Goal: Transaction & Acquisition: Book appointment/travel/reservation

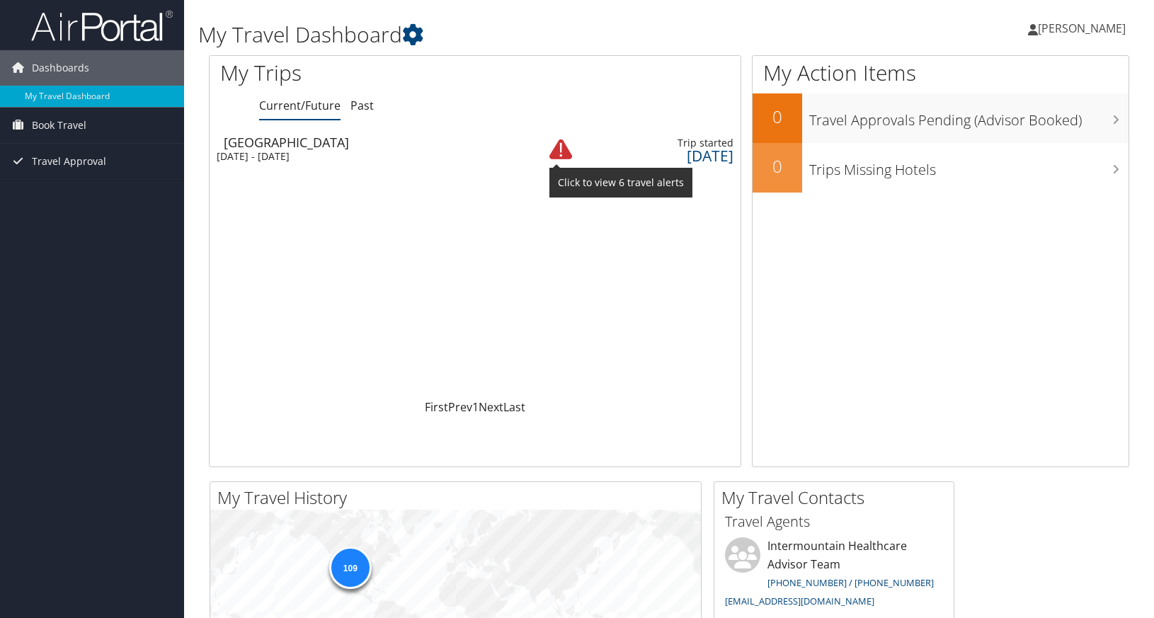
click at [564, 153] on img at bounding box center [560, 149] width 23 height 23
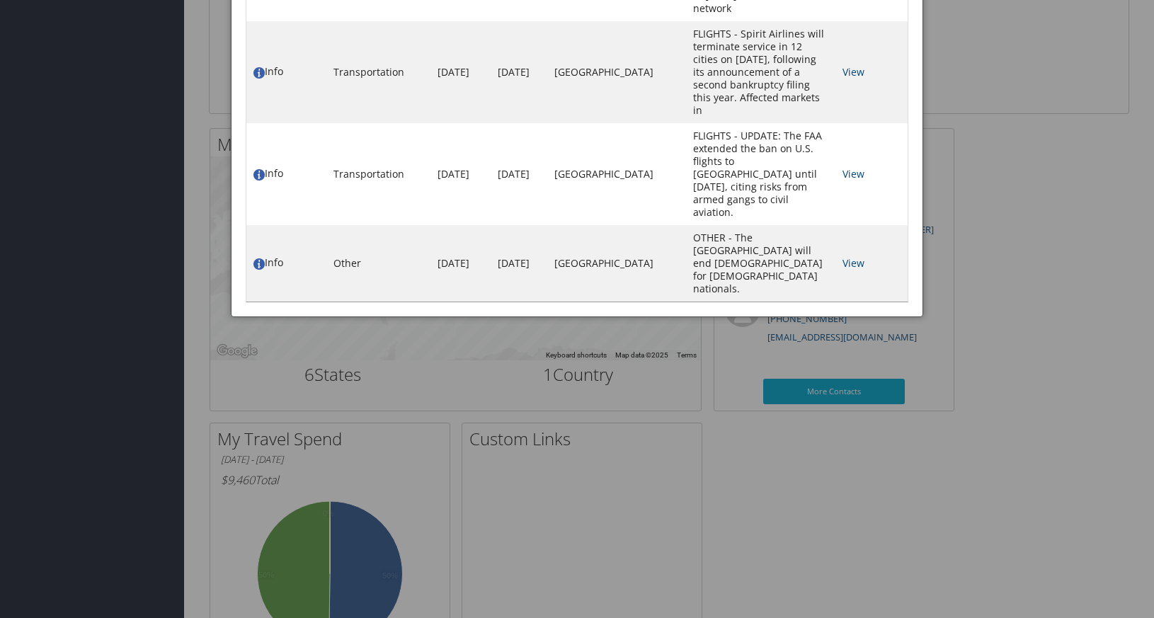
scroll to position [427, 0]
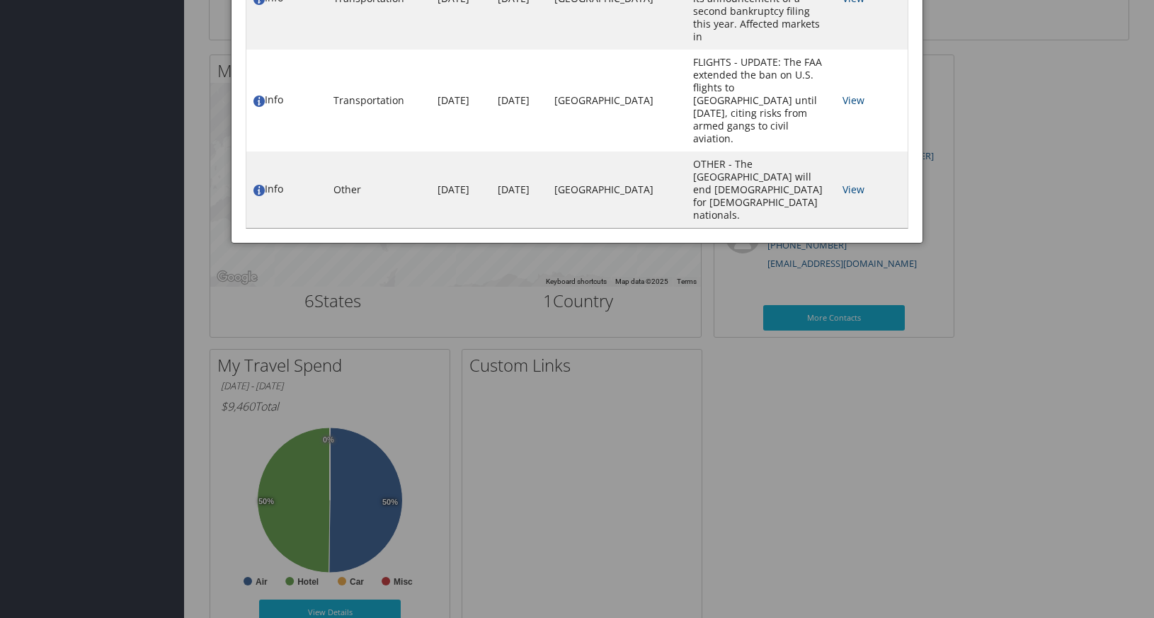
click at [1022, 374] on div at bounding box center [577, 309] width 1154 height 618
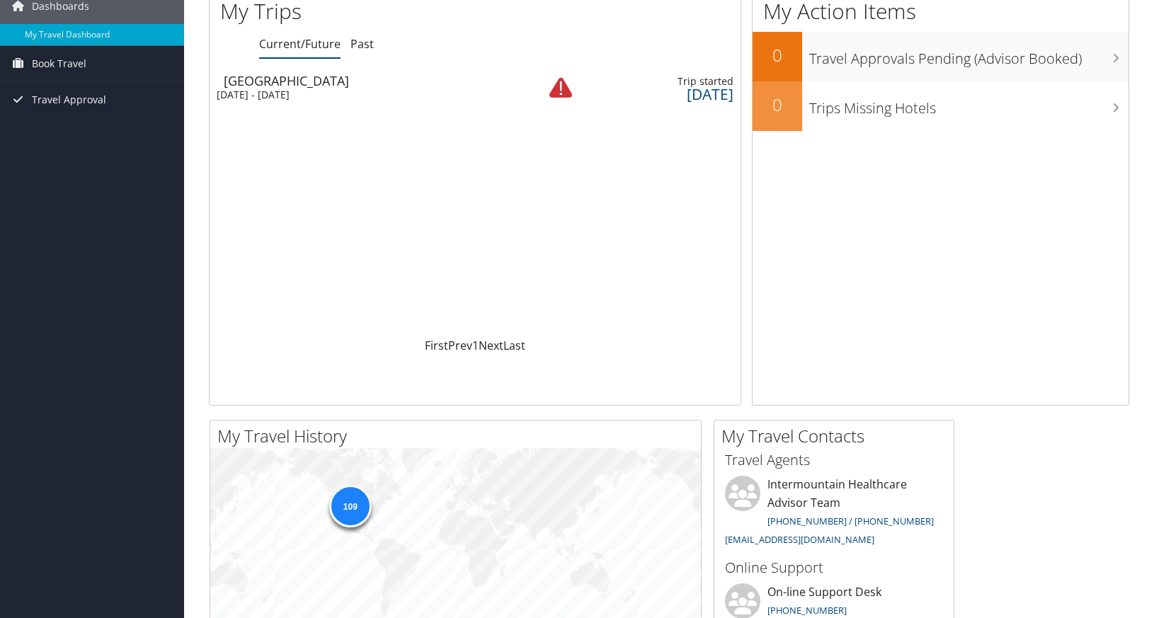
scroll to position [0, 0]
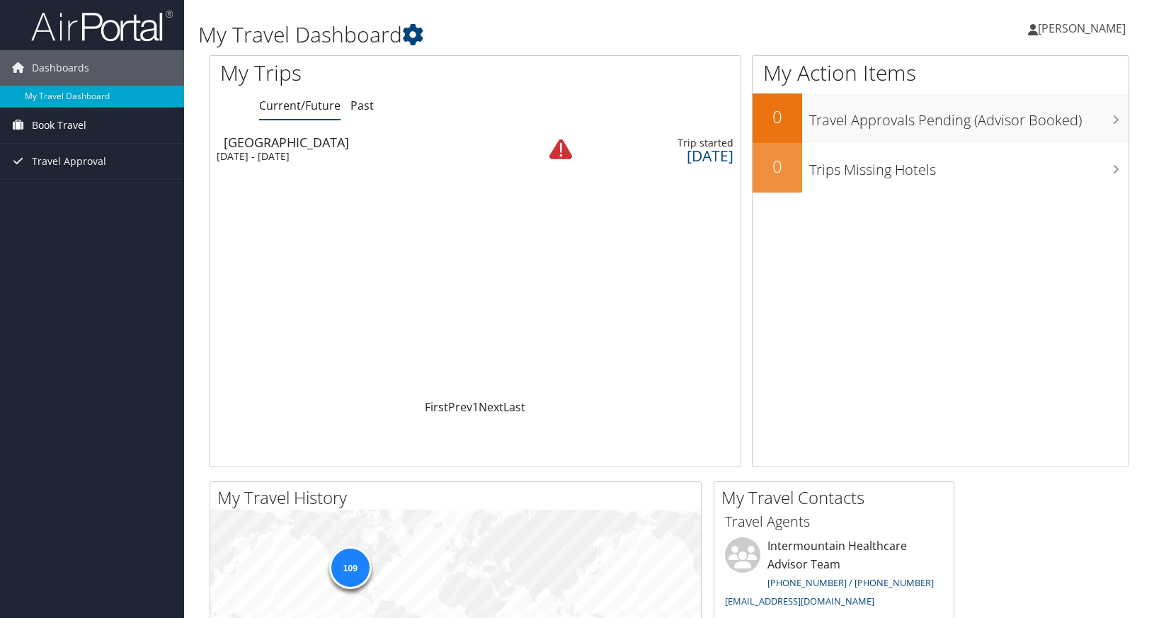
click at [57, 132] on span "Book Travel" at bounding box center [59, 125] width 55 height 35
click at [70, 180] on link "Book/Manage Online Trips" at bounding box center [92, 174] width 184 height 21
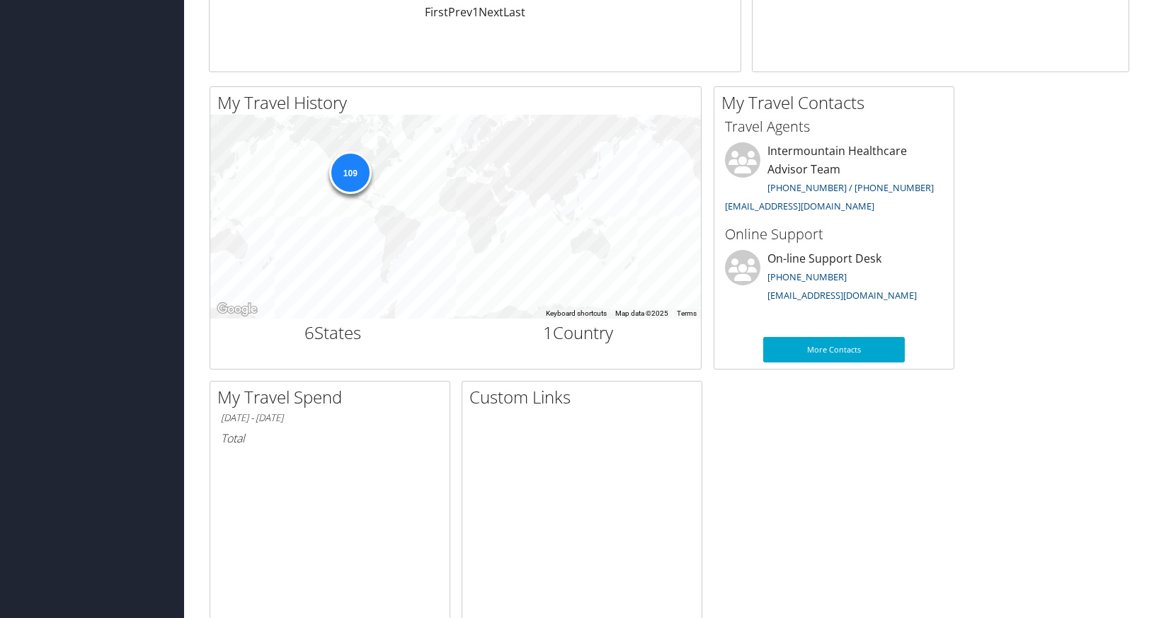
scroll to position [261, 0]
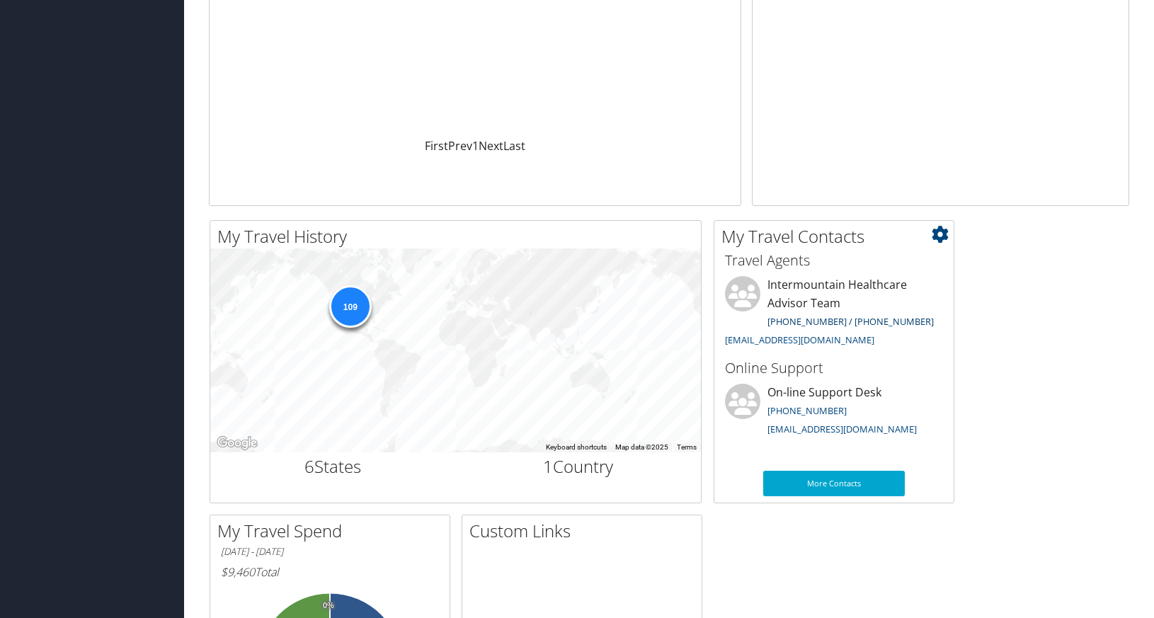
click at [799, 324] on link "801-327-7675 / 801-327-7727" at bounding box center [851, 321] width 166 height 13
click at [779, 324] on link "801-327-7675 / 801-327-7727" at bounding box center [851, 321] width 166 height 13
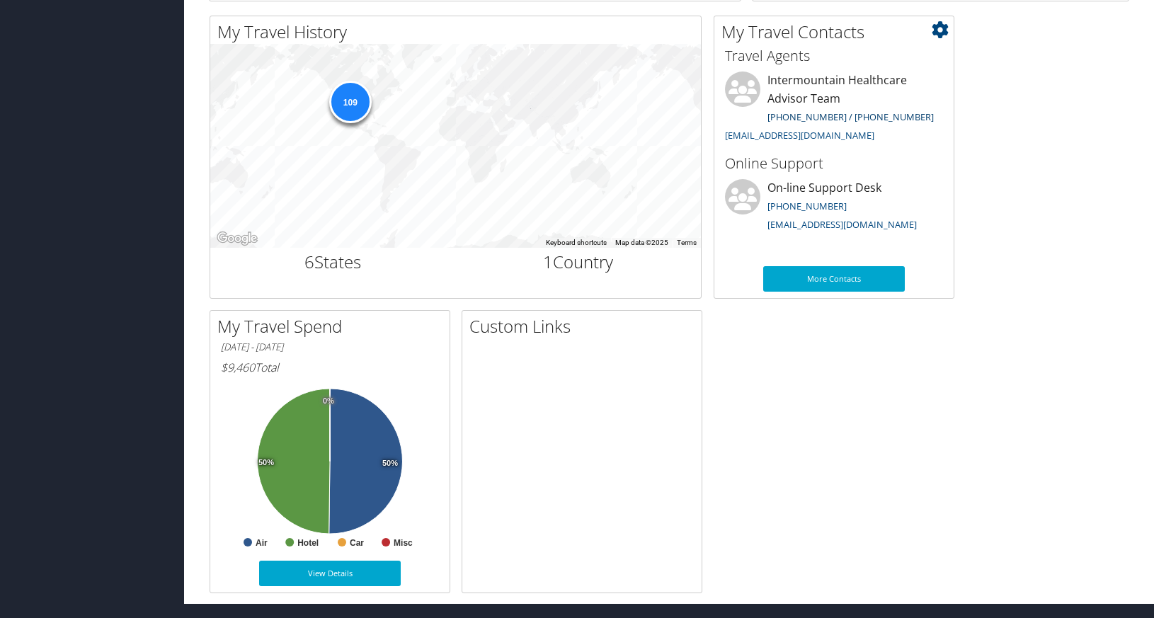
scroll to position [0, 0]
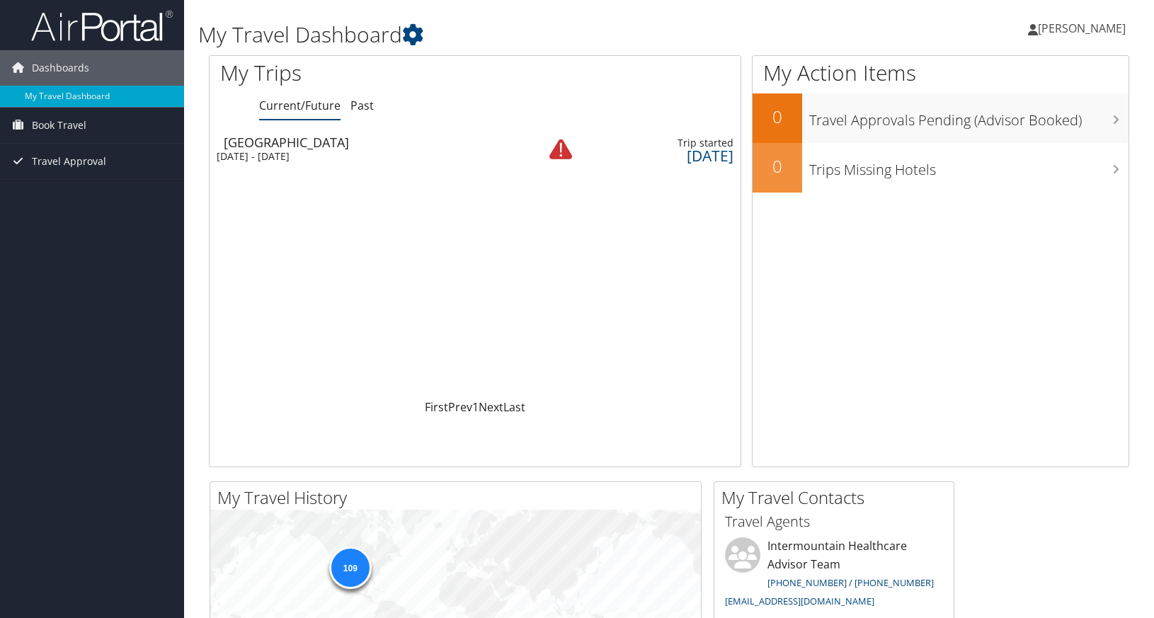
click at [704, 159] on div "6 days ago" at bounding box center [664, 155] width 138 height 13
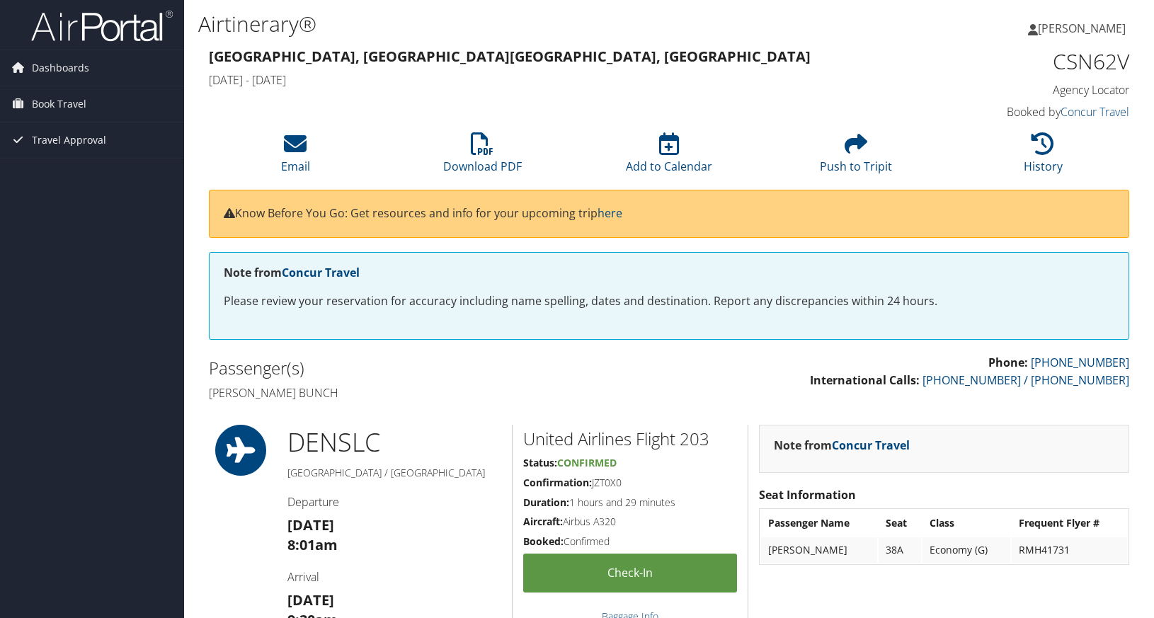
click at [1087, 58] on h1 "CSN62V" at bounding box center [1022, 62] width 215 height 30
click at [75, 102] on span "Book Travel" at bounding box center [59, 103] width 55 height 35
click at [77, 159] on link "Book/Manage Online Trips" at bounding box center [92, 153] width 184 height 21
